Goal: Task Accomplishment & Management: Complete application form

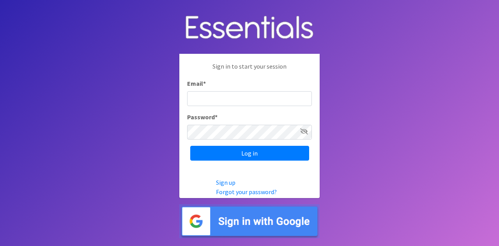
type input "[EMAIL_ADDRESS][DOMAIN_NAME]"
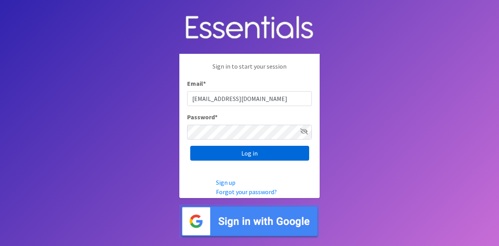
click at [283, 152] on input "Log in" at bounding box center [249, 153] width 119 height 15
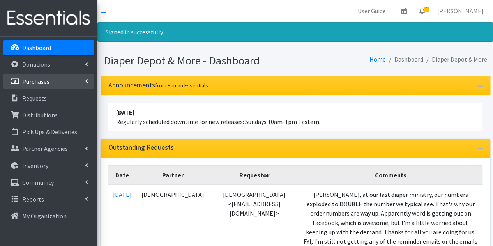
click at [76, 81] on link "Purchases" at bounding box center [48, 82] width 91 height 16
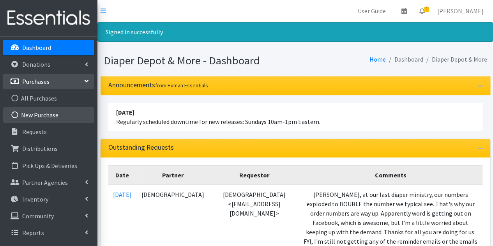
click at [54, 115] on link "New Purchase" at bounding box center [48, 115] width 91 height 16
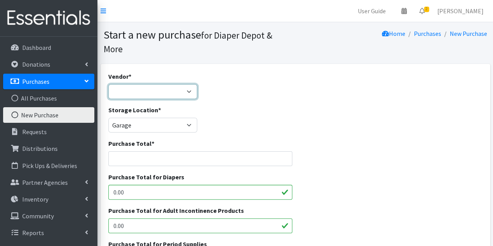
click at [181, 94] on select "Alliance Family Services Costco Diaper Depot & More ELCA Outreach Center Elizab…" at bounding box center [152, 91] width 89 height 15
select select "230"
click at [108, 84] on select "Alliance Family Services Costco Diaper Depot & More ELCA Outreach Center Elizab…" at bounding box center [152, 91] width 89 height 15
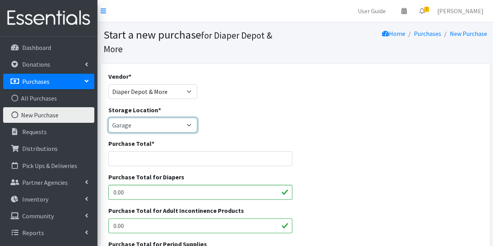
click at [173, 128] on select "Garage Office Space" at bounding box center [152, 125] width 89 height 15
select select "468"
click at [108, 118] on select "Garage Office Space" at bounding box center [152, 125] width 89 height 15
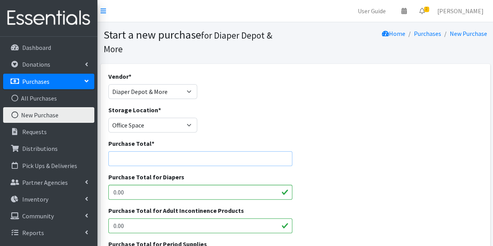
click at [163, 159] on input "Purchase Total *" at bounding box center [200, 158] width 184 height 15
type input "122.00"
click at [165, 188] on input "0.00" at bounding box center [200, 192] width 184 height 15
type input "0"
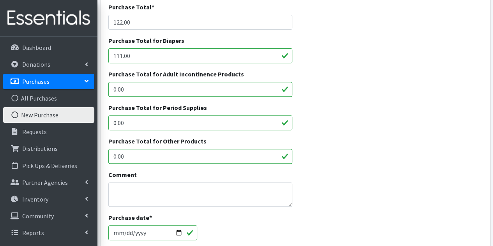
scroll to position [137, 0]
type input "111.00"
click at [265, 157] on input "0.00" at bounding box center [200, 155] width 184 height 15
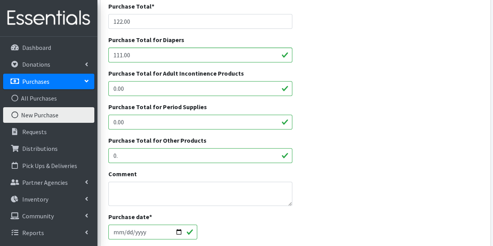
type input "0"
type input "21.00"
click at [119, 55] on input "111.00" at bounding box center [200, 55] width 184 height 15
type input "101.00"
click at [180, 228] on input "[DATE]" at bounding box center [152, 232] width 89 height 15
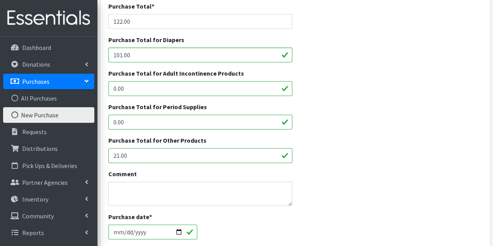
type input "2025-09-11"
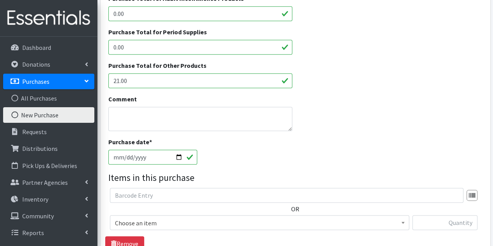
scroll to position [225, 0]
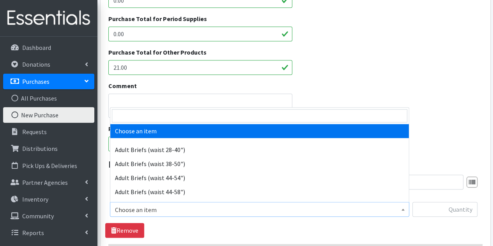
click at [301, 206] on span "Choose an item" at bounding box center [259, 209] width 289 height 11
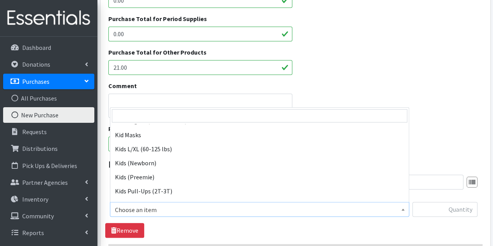
scroll to position [323, 0]
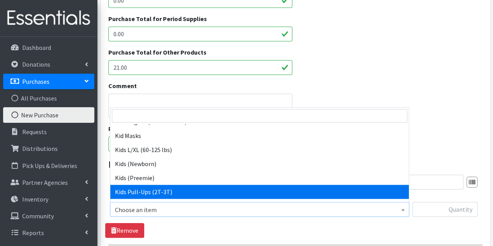
select select "6818"
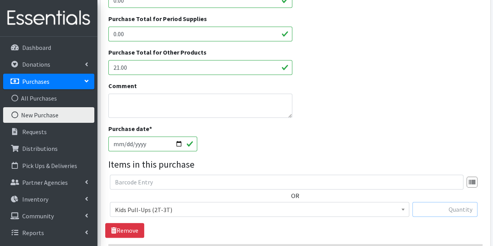
click at [435, 212] on input "text" at bounding box center [444, 209] width 65 height 15
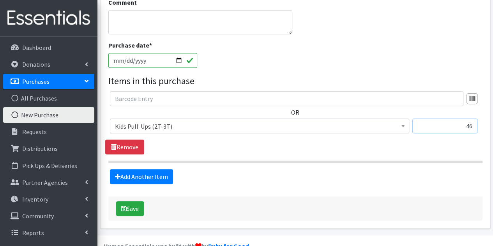
scroll to position [325, 0]
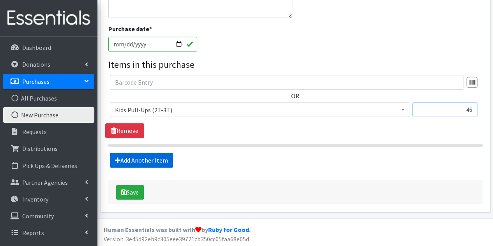
type input "46"
click at [154, 159] on link "Add Another Item" at bounding box center [141, 160] width 63 height 15
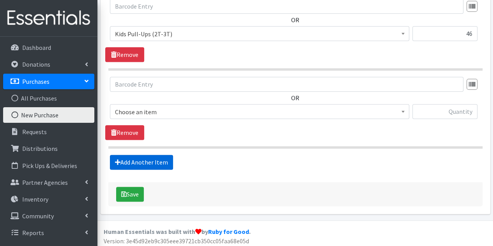
scroll to position [403, 0]
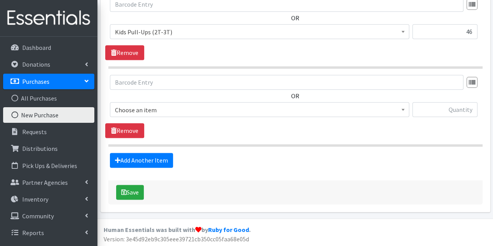
click at [188, 106] on span "Choose an item" at bounding box center [259, 109] width 289 height 11
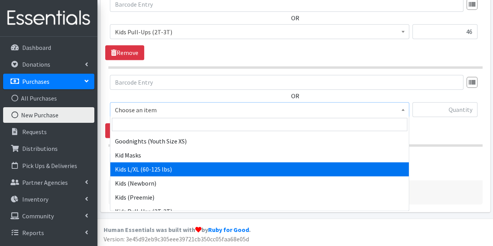
scroll to position [351, 0]
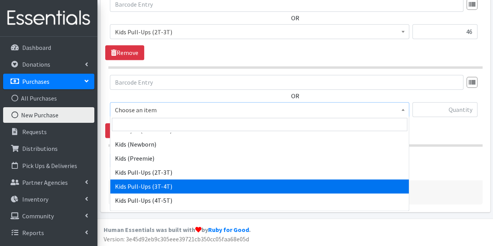
select select "6819"
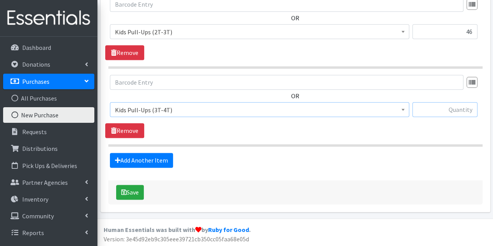
click at [451, 106] on input "text" at bounding box center [444, 109] width 65 height 15
type input "20"
click at [142, 161] on link "Add Another Item" at bounding box center [141, 160] width 63 height 15
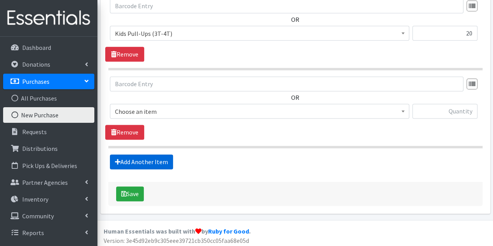
scroll to position [480, 0]
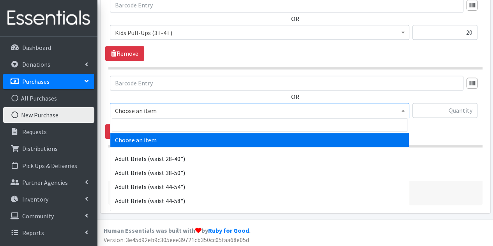
click at [159, 111] on span "Choose an item" at bounding box center [259, 110] width 289 height 11
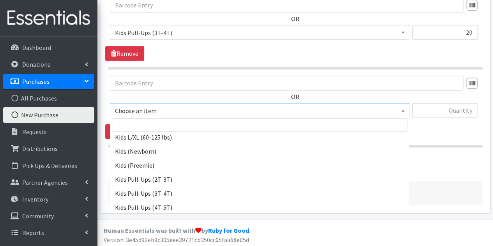
scroll to position [351, 0]
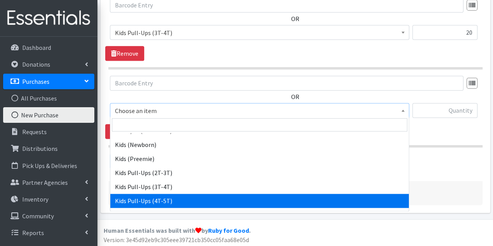
select select "6820"
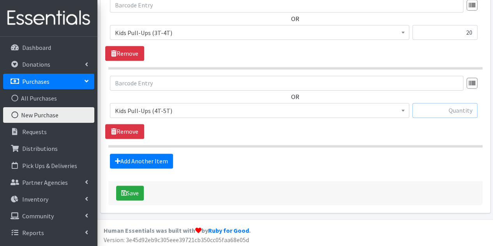
click at [447, 108] on input "text" at bounding box center [444, 110] width 65 height 15
type input "34"
click at [167, 155] on link "Add Another Item" at bounding box center [141, 161] width 63 height 15
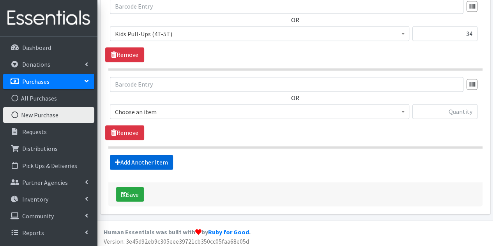
scroll to position [558, 0]
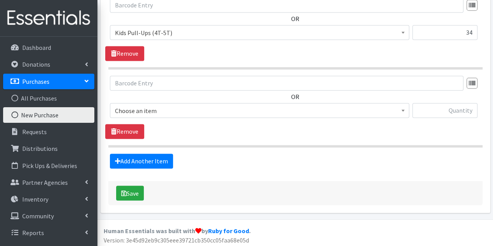
click at [226, 105] on span "Choose an item" at bounding box center [259, 110] width 289 height 11
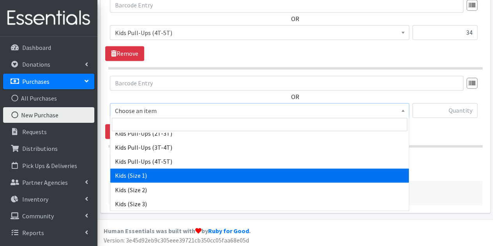
scroll to position [429, 0]
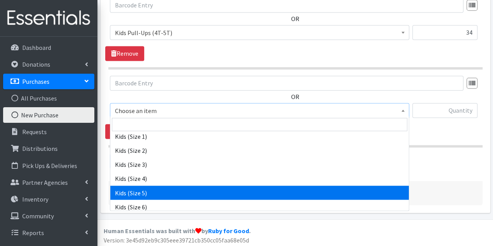
select select "6835"
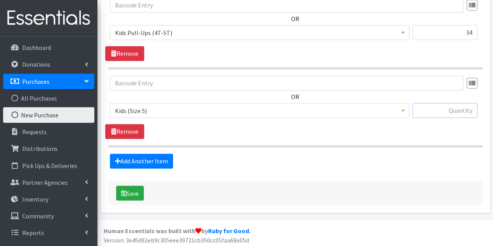
click at [447, 110] on input "text" at bounding box center [444, 110] width 65 height 15
type input "86"
click at [159, 159] on link "Add Another Item" at bounding box center [141, 161] width 63 height 15
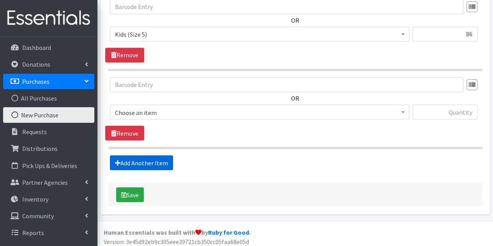
scroll to position [635, 0]
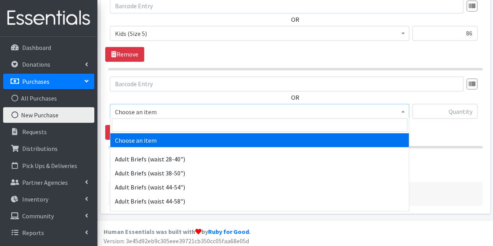
click at [188, 109] on span "Choose an item" at bounding box center [259, 111] width 289 height 11
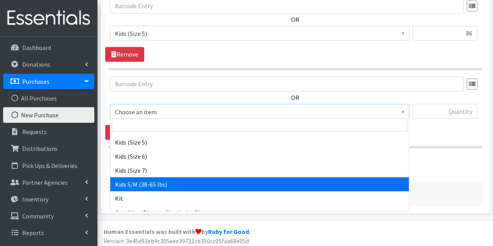
scroll to position [468, 0]
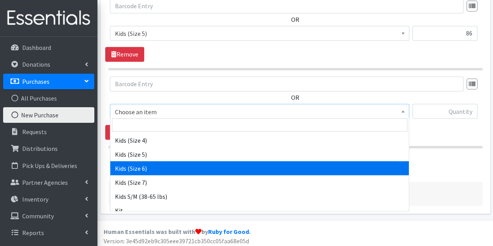
select select "6839"
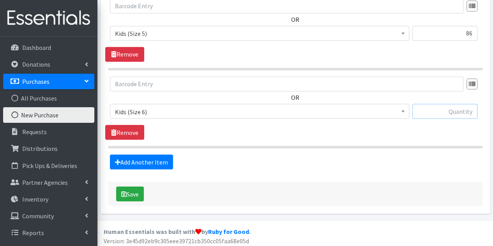
click at [455, 112] on input "text" at bounding box center [444, 111] width 65 height 15
type input "74"
click at [164, 159] on link "Add Another Item" at bounding box center [141, 161] width 63 height 15
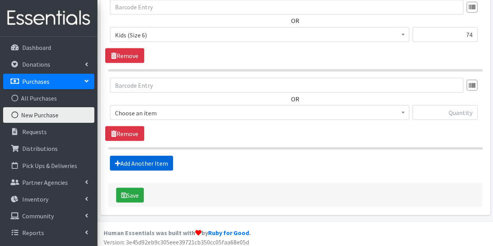
scroll to position [713, 0]
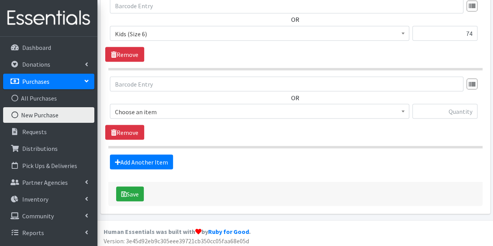
click at [197, 108] on span "Choose an item" at bounding box center [259, 111] width 289 height 11
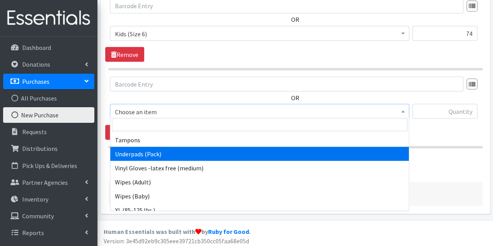
scroll to position [663, 0]
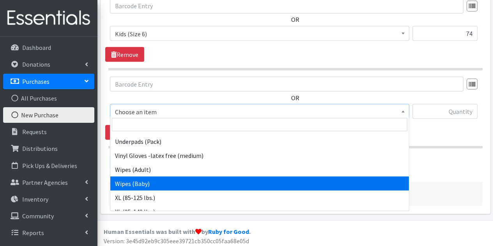
select select "6846"
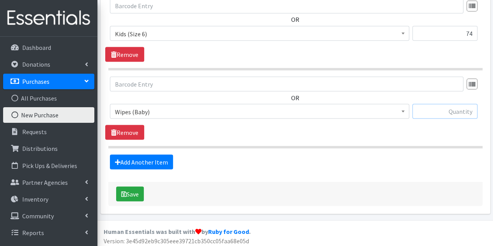
click at [451, 108] on input "text" at bounding box center [444, 111] width 65 height 15
type input "9"
click at [134, 193] on button "Save" at bounding box center [130, 193] width 28 height 15
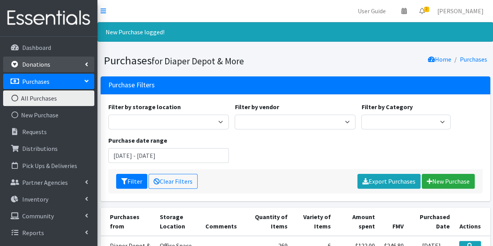
click at [56, 64] on link "Donations" at bounding box center [48, 65] width 91 height 16
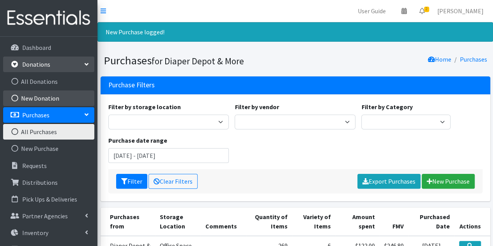
click at [51, 96] on link "New Donation" at bounding box center [48, 98] width 91 height 16
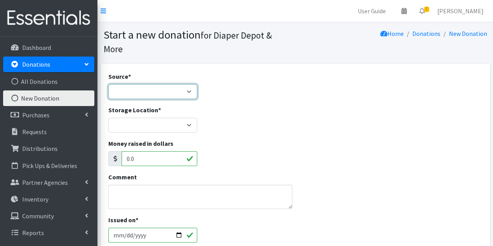
click at [152, 94] on select "Product Drive Manufacturer Donation Site Misc. Donation" at bounding box center [152, 91] width 89 height 15
select select "Misc. Donation"
click at [108, 84] on select "Product Drive Manufacturer Donation Site Misc. Donation" at bounding box center [152, 91] width 89 height 15
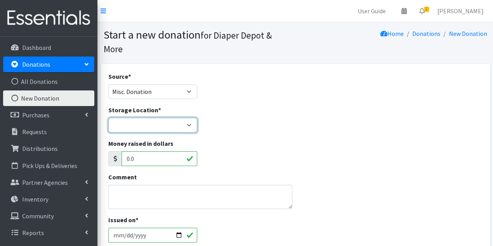
click at [183, 125] on select "Garage Office Space" at bounding box center [152, 125] width 89 height 15
select select "468"
click at [108, 118] on select "Garage Office Space" at bounding box center [152, 125] width 89 height 15
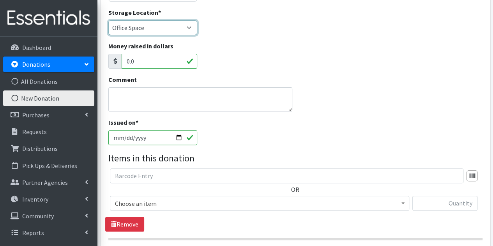
scroll to position [117, 0]
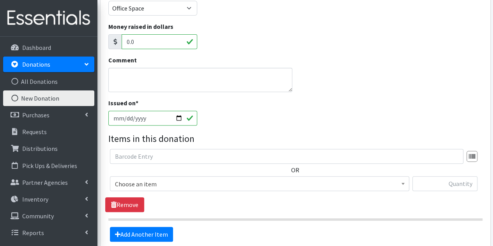
click at [180, 120] on input "[DATE]" at bounding box center [152, 118] width 89 height 15
type input "2025-09-10"
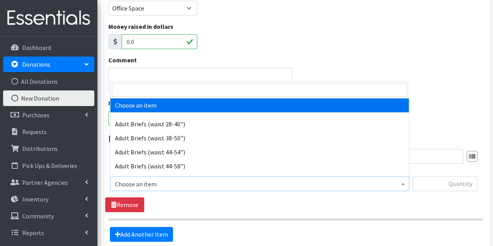
click at [159, 181] on span "Choose an item" at bounding box center [259, 184] width 289 height 11
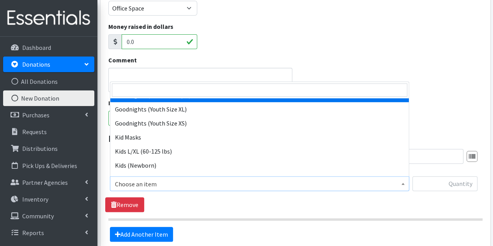
scroll to position [312, 0]
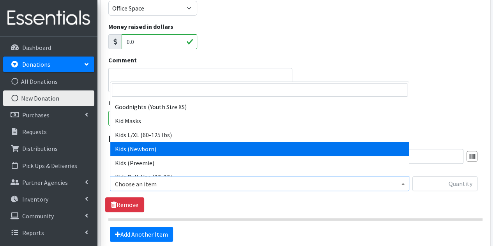
select select "6826"
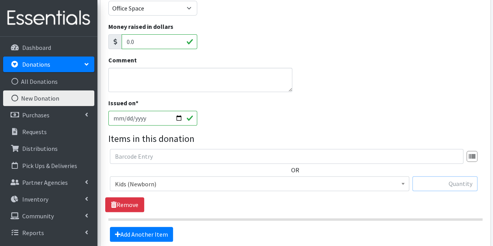
click at [444, 182] on input "text" at bounding box center [444, 183] width 65 height 15
type input "31"
click at [132, 230] on link "Add Another Item" at bounding box center [141, 234] width 63 height 15
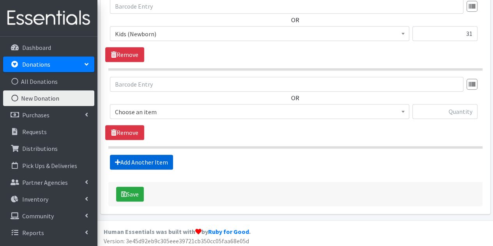
scroll to position [269, 0]
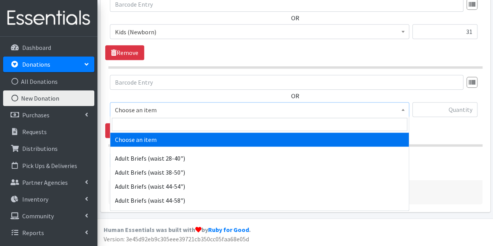
click at [205, 107] on span "Choose an item" at bounding box center [259, 109] width 289 height 11
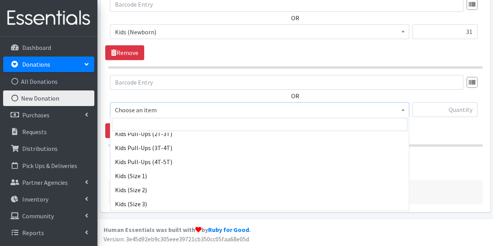
scroll to position [390, 0]
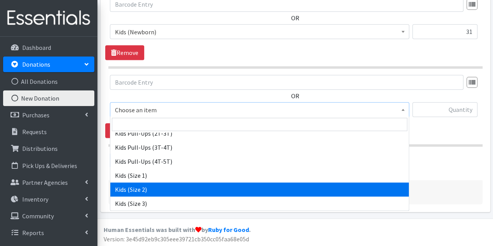
select select "6849"
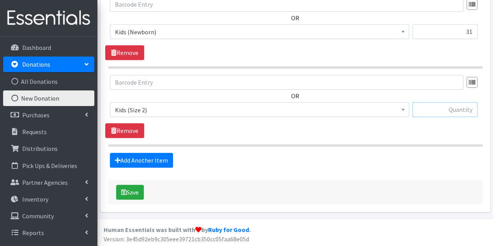
click at [440, 103] on input "text" at bounding box center [444, 109] width 65 height 15
type input "38"
click at [149, 173] on div "Source * Product Drive Manufacturer Donation Site Misc. Donation Donation Site …" at bounding box center [295, 4] width 374 height 402
click at [157, 159] on link "Add Another Item" at bounding box center [141, 160] width 63 height 15
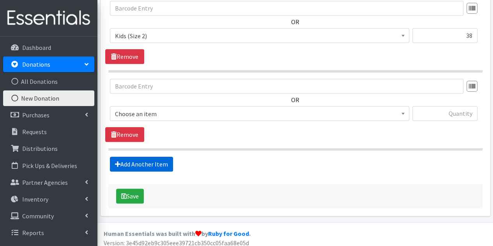
scroll to position [346, 0]
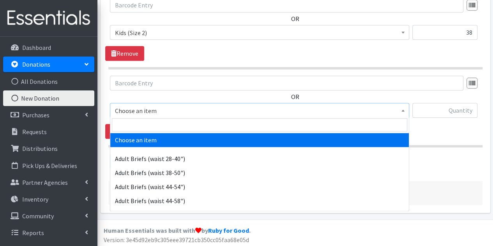
click at [179, 113] on span "Choose an item" at bounding box center [259, 110] width 289 height 11
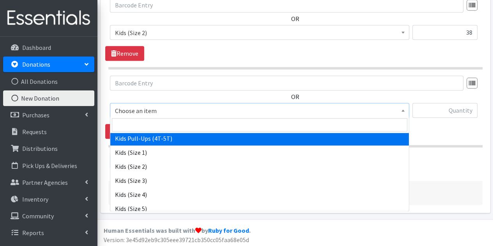
scroll to position [429, 0]
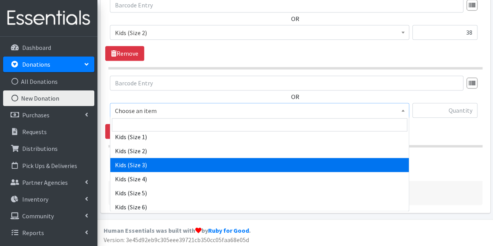
select select "6830"
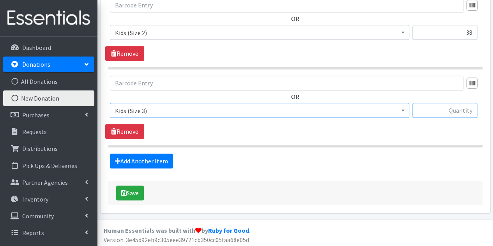
click at [452, 115] on input "text" at bounding box center [444, 110] width 65 height 15
type input "58"
click at [143, 165] on link "Add Another Item" at bounding box center [141, 161] width 63 height 15
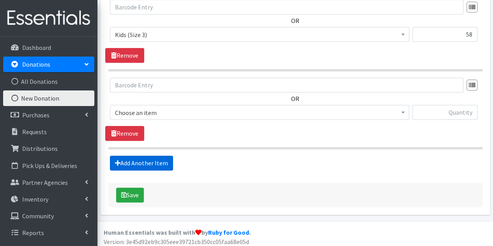
scroll to position [424, 0]
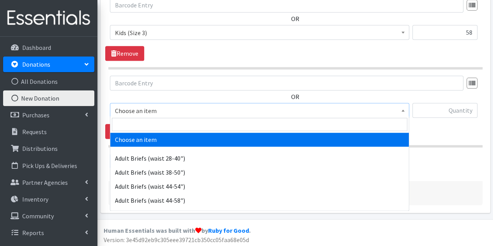
click at [166, 110] on span "Choose an item" at bounding box center [259, 110] width 289 height 11
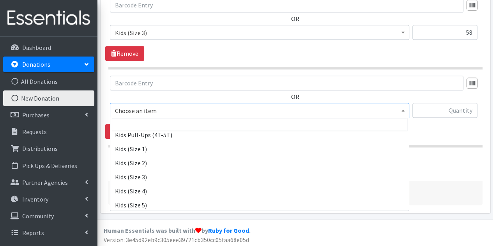
scroll to position [429, 0]
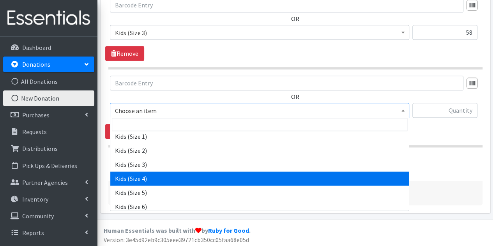
select select "6834"
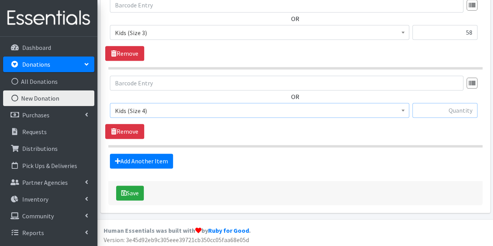
click at [445, 106] on input "text" at bounding box center [444, 110] width 65 height 15
click at [149, 156] on link "Add Another Item" at bounding box center [141, 161] width 63 height 15
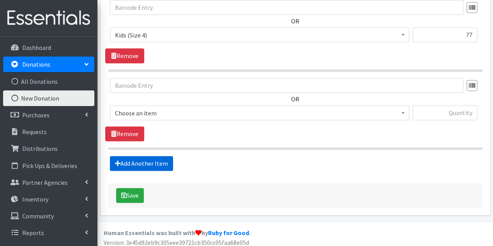
scroll to position [501, 0]
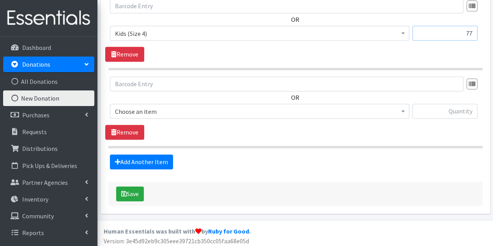
click at [470, 32] on input "77" at bounding box center [444, 33] width 65 height 15
type input "7"
type input "60"
click at [131, 131] on link "Remove" at bounding box center [124, 132] width 39 height 15
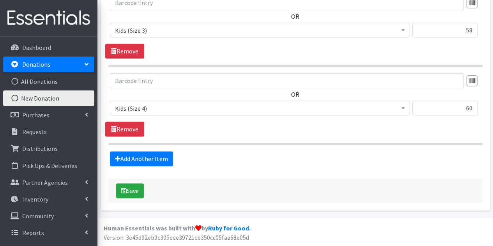
scroll to position [424, 0]
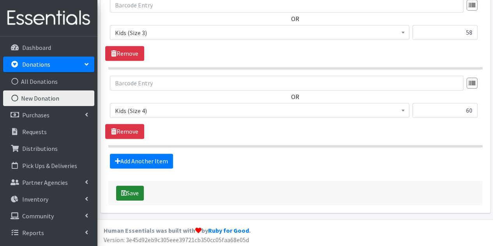
click at [124, 190] on icon "submit" at bounding box center [123, 193] width 5 height 6
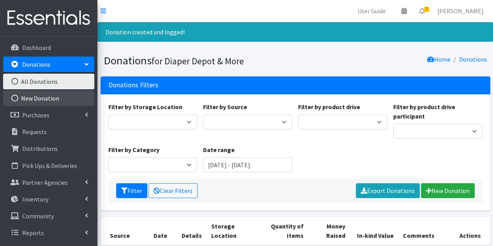
click at [62, 99] on link "New Donation" at bounding box center [48, 98] width 91 height 16
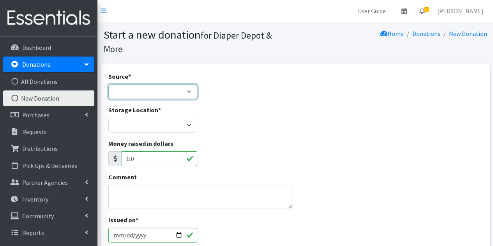
click at [143, 92] on select "Product Drive Manufacturer Donation Site Misc. Donation" at bounding box center [152, 91] width 89 height 15
select select "Misc. Donation"
click at [108, 84] on select "Product Drive Manufacturer Donation Site Misc. Donation" at bounding box center [152, 91] width 89 height 15
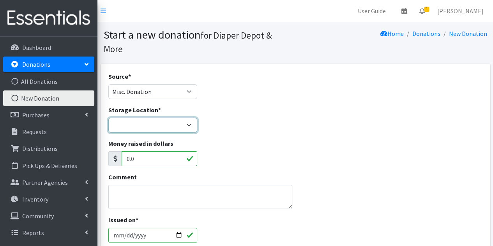
click at [159, 128] on select "Garage Office Space" at bounding box center [152, 125] width 89 height 15
select select "468"
click at [108, 118] on select "Garage Office Space" at bounding box center [152, 125] width 89 height 15
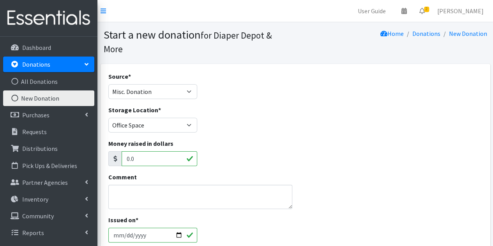
click at [180, 233] on input "2025-09-15" at bounding box center [152, 235] width 89 height 15
type input "2025-09-04"
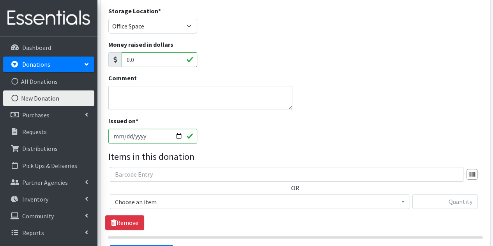
scroll to position [117, 0]
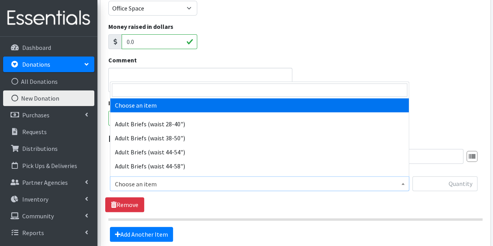
click at [183, 179] on span "Choose an item" at bounding box center [259, 184] width 289 height 11
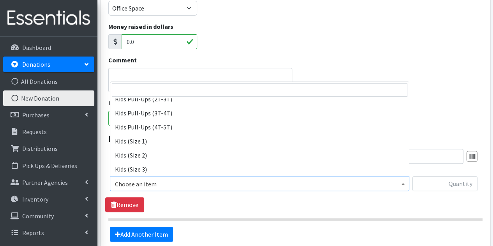
scroll to position [429, 0]
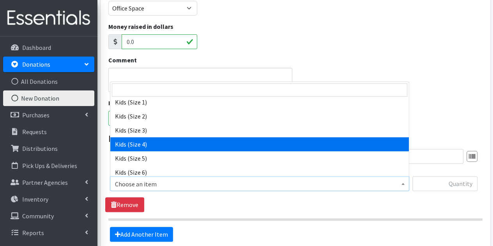
select select "6834"
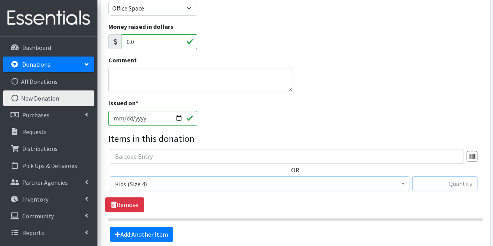
click at [432, 181] on input "text" at bounding box center [444, 183] width 65 height 15
type input "17"
click at [149, 233] on link "Add Another Item" at bounding box center [141, 234] width 63 height 15
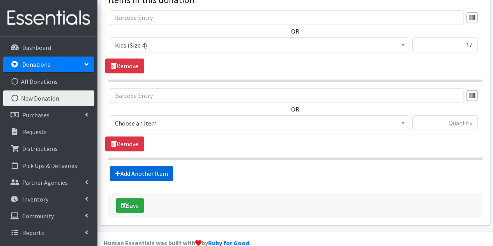
scroll to position [269, 0]
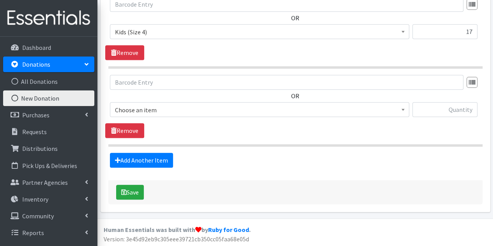
click at [191, 111] on span "Choose an item" at bounding box center [259, 109] width 289 height 11
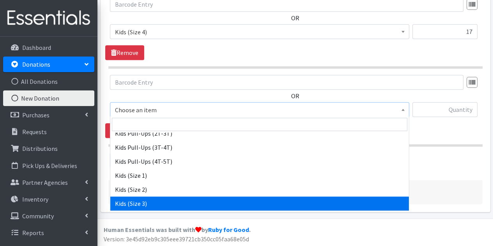
scroll to position [429, 0]
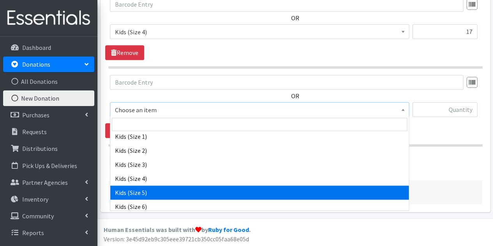
select select "6835"
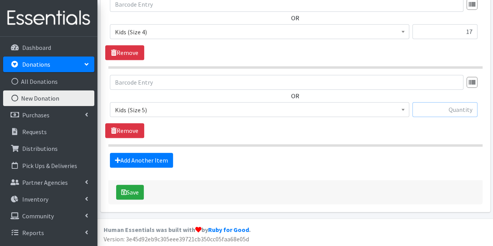
click at [442, 108] on input "text" at bounding box center [444, 109] width 65 height 15
type input "14"
click at [131, 189] on button "Save" at bounding box center [130, 192] width 28 height 15
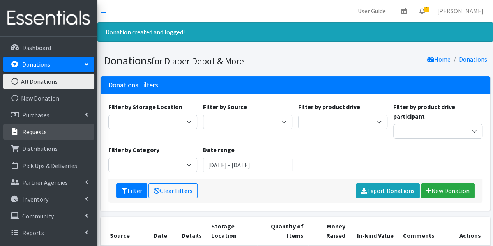
click at [45, 133] on p "Requests" at bounding box center [34, 132] width 25 height 8
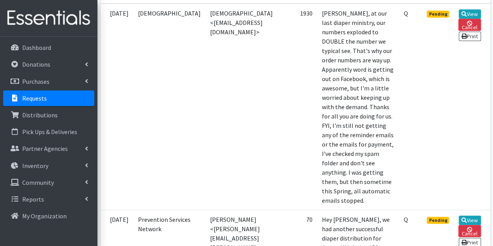
scroll to position [195, 0]
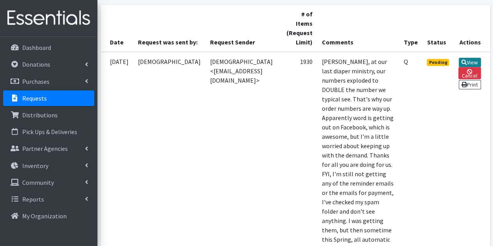
click at [467, 62] on link "View" at bounding box center [470, 62] width 22 height 9
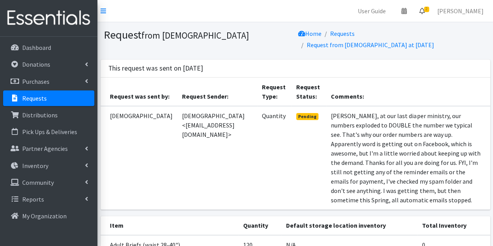
click at [425, 9] on icon at bounding box center [421, 11] width 5 height 6
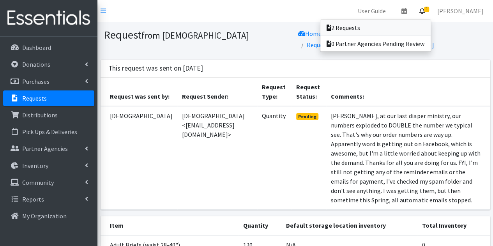
click at [375, 29] on link "2 Requests" at bounding box center [375, 28] width 110 height 16
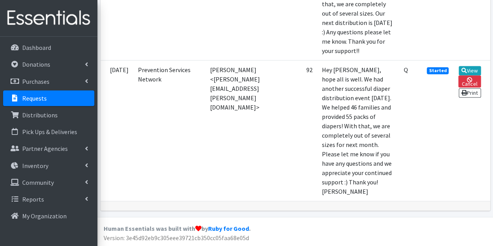
scroll to position [531, 0]
click at [467, 73] on icon at bounding box center [464, 70] width 5 height 5
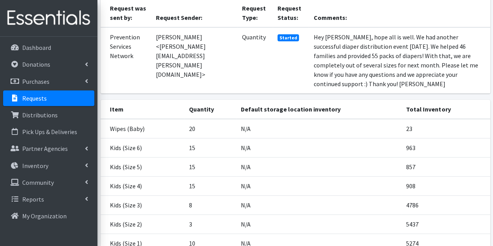
scroll to position [182, 0]
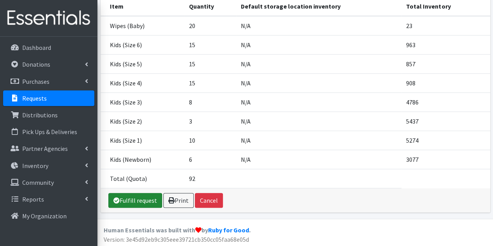
click at [131, 200] on link "Fulfill request" at bounding box center [135, 200] width 54 height 15
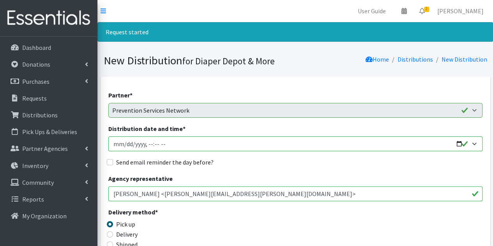
click at [202, 142] on input "Distribution date and time *" at bounding box center [295, 143] width 374 height 15
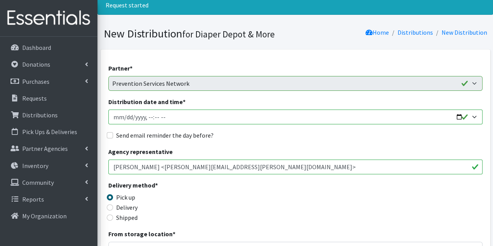
scroll to position [39, 0]
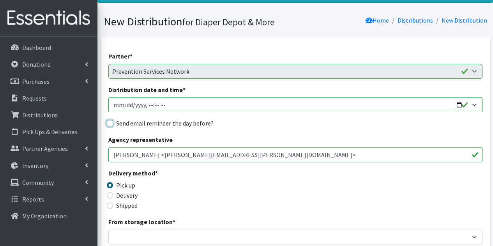
click at [109, 122] on input "Send email reminder the day before?" at bounding box center [110, 123] width 6 height 6
checkbox input "true"
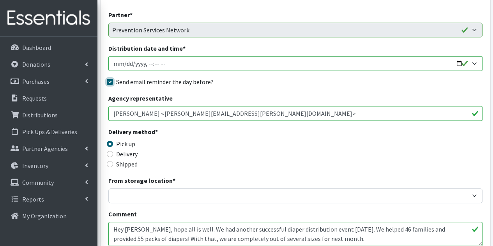
scroll to position [0, 0]
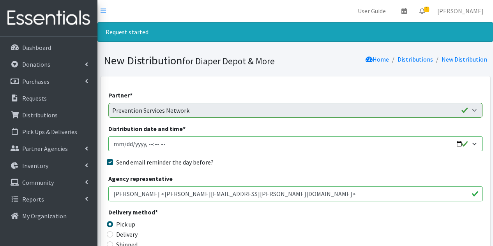
click at [458, 143] on input "Distribution date and time *" at bounding box center [295, 143] width 374 height 15
type input "2025-08-20T10:15"
click at [262, 165] on div "Send email reminder the day before?" at bounding box center [295, 161] width 374 height 9
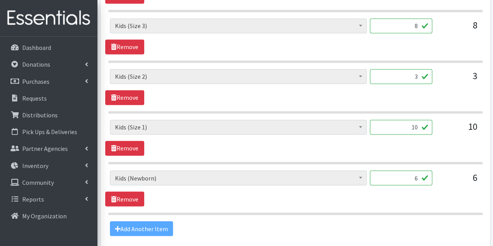
scroll to position [627, 0]
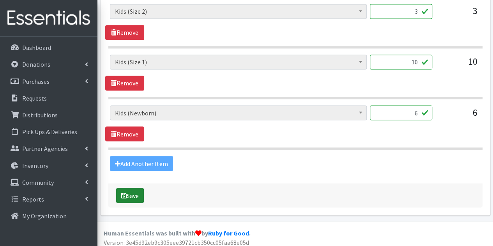
click at [139, 190] on button "Save" at bounding box center [130, 195] width 28 height 15
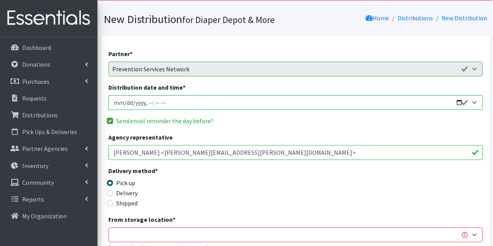
scroll to position [156, 0]
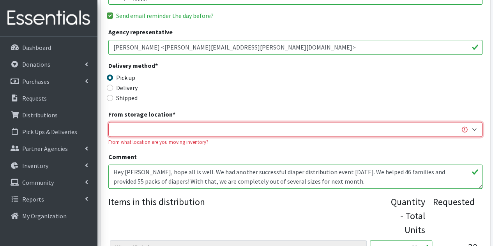
click at [200, 129] on select "Garage Office Space" at bounding box center [295, 129] width 374 height 15
select select "468"
click at [108, 122] on select "Garage Office Space" at bounding box center [295, 129] width 374 height 15
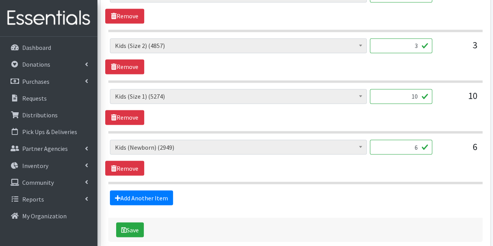
scroll to position [624, 0]
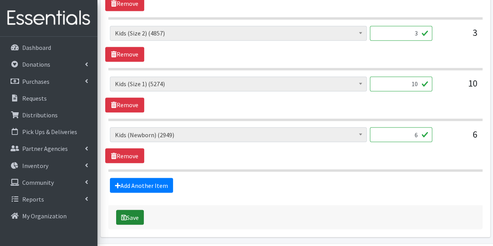
click at [138, 214] on button "Save" at bounding box center [130, 217] width 28 height 15
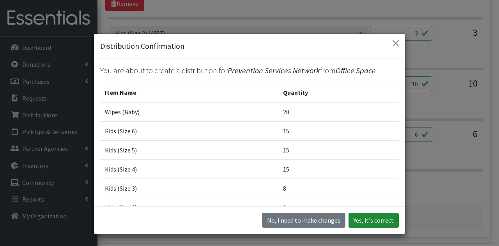
drag, startPoint x: 366, startPoint y: 223, endPoint x: 364, endPoint y: 218, distance: 4.6
click at [365, 222] on button "Yes, it's correct" at bounding box center [373, 220] width 50 height 15
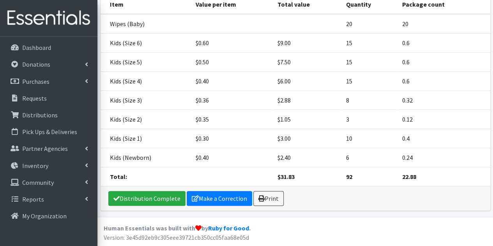
scroll to position [231, 0]
click at [157, 196] on link "Distribution Complete" at bounding box center [146, 198] width 77 height 15
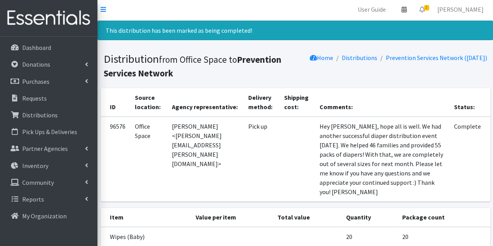
scroll to position [0, 0]
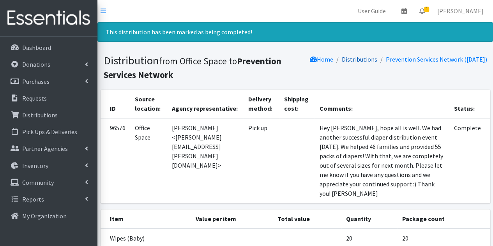
click at [367, 59] on link "Distributions" at bounding box center [359, 59] width 35 height 8
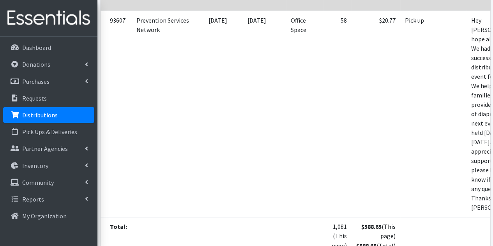
scroll to position [507, 0]
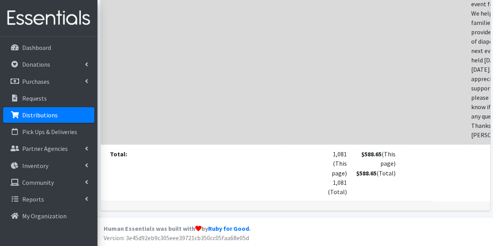
scroll to position [574, 0]
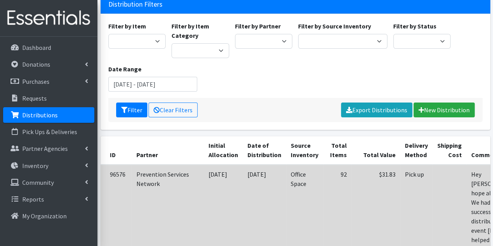
scroll to position [67, 0]
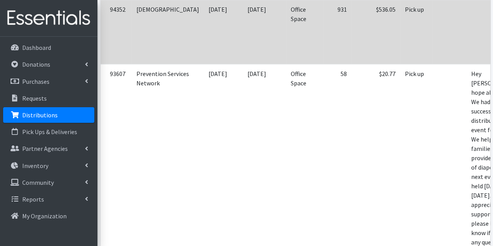
scroll to position [457, 0]
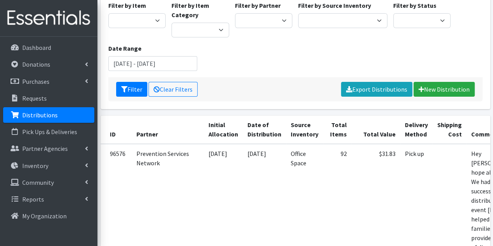
scroll to position [67, 0]
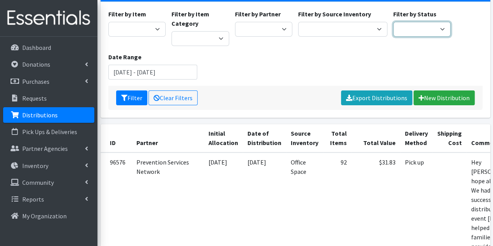
click at [435, 27] on select "Scheduled Complete" at bounding box center [422, 29] width 58 height 15
select select "10"
click at [393, 22] on select "Scheduled Complete" at bounding box center [422, 29] width 58 height 15
click at [145, 91] on button "Filter" at bounding box center [131, 97] width 31 height 15
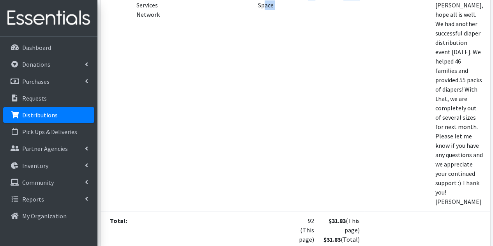
drag, startPoint x: 336, startPoint y: 237, endPoint x: 258, endPoint y: 264, distance: 82.1
click at [258, 246] on html "User Guide 0 Pick-ups remaining this week View Calendar 2 2 Requests 0 Partner …" at bounding box center [246, 40] width 493 height 546
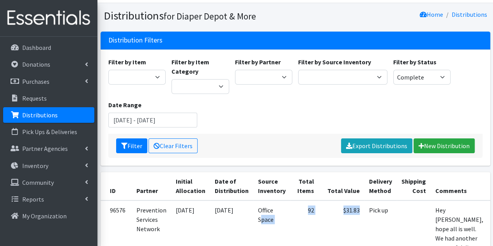
scroll to position [17, 0]
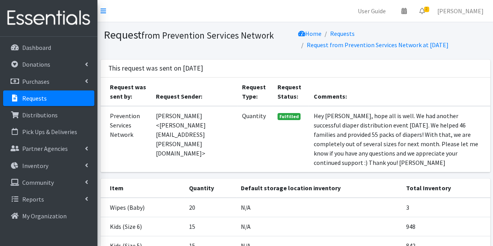
click at [106, 7] on nav "User Guide 0 Pick-ups remaining this week View Calendar 2 2 Requests 0 Partner …" at bounding box center [295, 11] width 396 height 22
click at [104, 8] on icon at bounding box center [103, 11] width 5 height 6
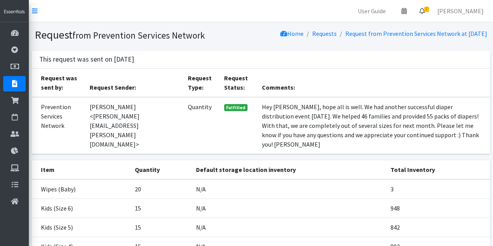
click at [425, 11] on icon at bounding box center [421, 11] width 5 height 6
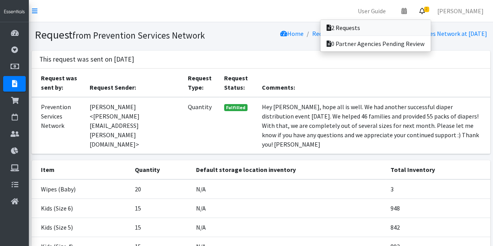
click at [369, 30] on link "2 Requests" at bounding box center [375, 28] width 110 height 16
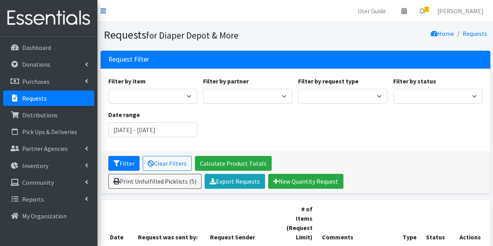
click at [102, 9] on icon at bounding box center [103, 11] width 5 height 6
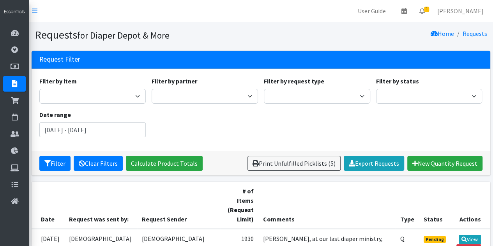
click at [107, 161] on link "Clear Filters" at bounding box center [98, 163] width 49 height 15
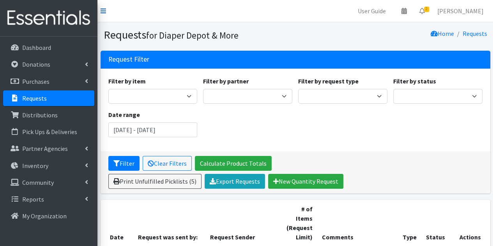
click at [101, 10] on icon at bounding box center [103, 11] width 5 height 6
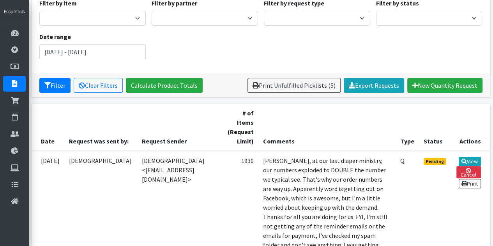
scroll to position [65, 0]
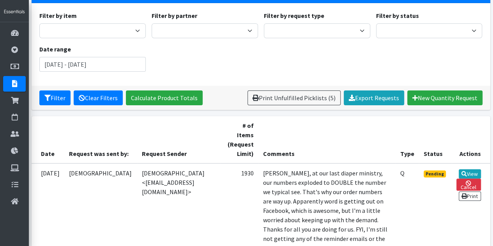
click at [108, 96] on link "Clear Filters" at bounding box center [98, 97] width 49 height 15
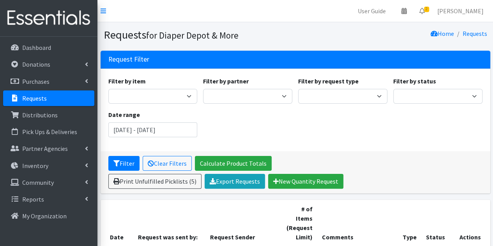
click at [104, 10] on icon at bounding box center [103, 11] width 5 height 6
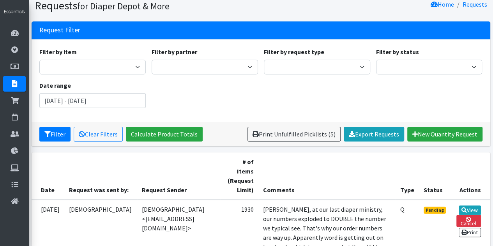
scroll to position [27, 0]
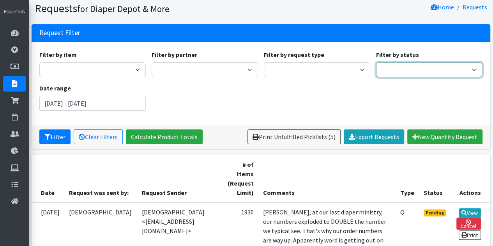
click at [406, 72] on select "Pending Started Fulfilled Discarded" at bounding box center [429, 69] width 106 height 15
select select "0"
click at [376, 62] on select "Pending Started Fulfilled Discarded" at bounding box center [429, 69] width 106 height 15
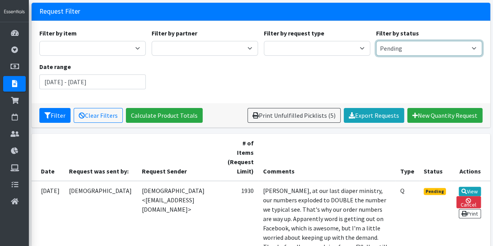
scroll to position [65, 0]
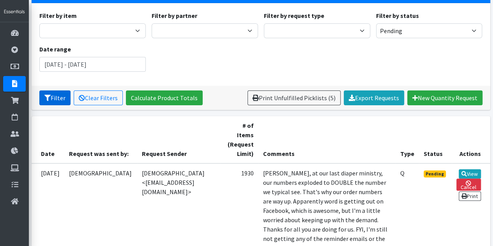
click at [57, 101] on button "Filter" at bounding box center [54, 97] width 31 height 15
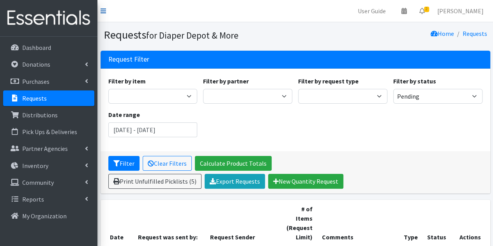
click at [104, 10] on icon at bounding box center [103, 11] width 5 height 6
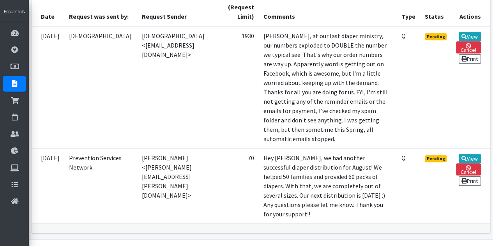
scroll to position [215, 0]
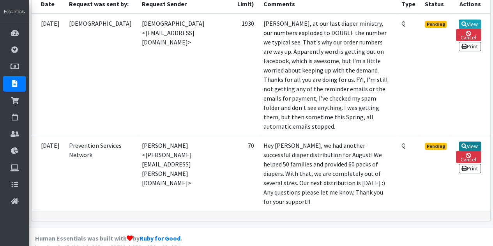
click at [472, 141] on link "View" at bounding box center [470, 145] width 22 height 9
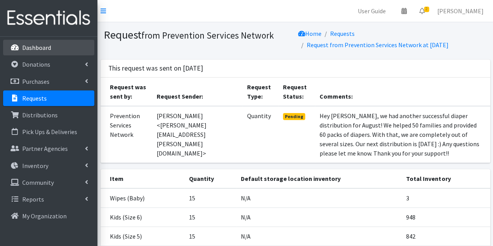
click at [44, 50] on p "Dashboard" at bounding box center [36, 48] width 29 height 8
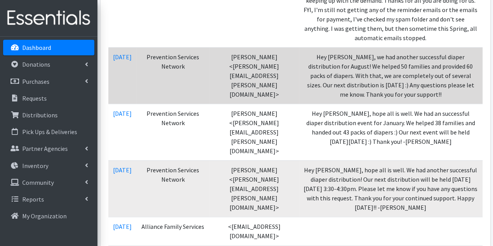
scroll to position [234, 0]
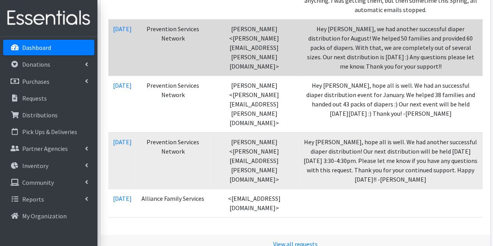
click at [136, 58] on td "[DATE]" at bounding box center [122, 47] width 28 height 57
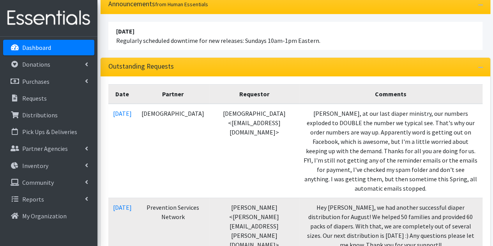
scroll to position [0, 0]
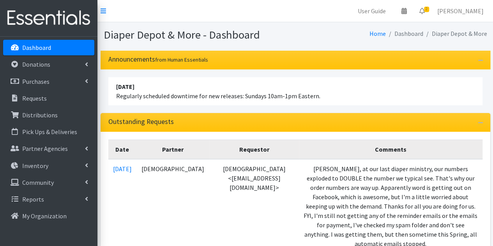
click at [108, 9] on nav "User Guide 0 Pick-ups remaining this week View Calendar 2 2 Requests 0 Partner …" at bounding box center [295, 11] width 396 height 22
click at [103, 11] on icon at bounding box center [103, 11] width 5 height 6
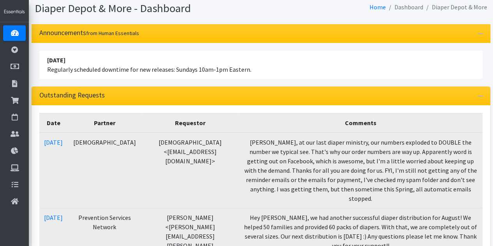
scroll to position [39, 0]
